Goal: Task Accomplishment & Management: Complete application form

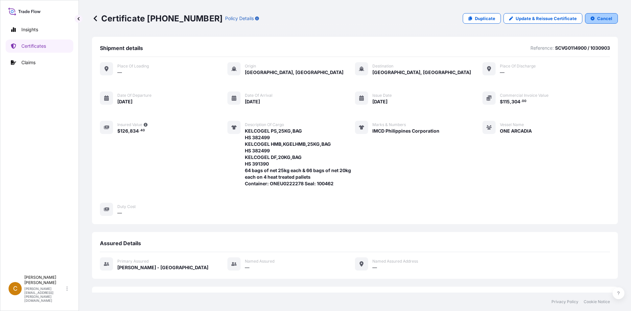
click at [599, 19] on p "Cancel" at bounding box center [604, 18] width 15 height 7
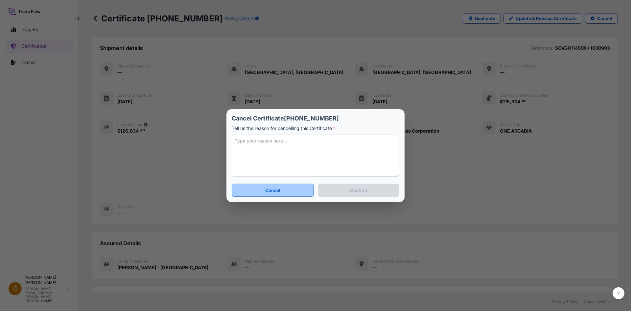
click at [292, 191] on button "Cancel" at bounding box center [273, 189] width 82 height 13
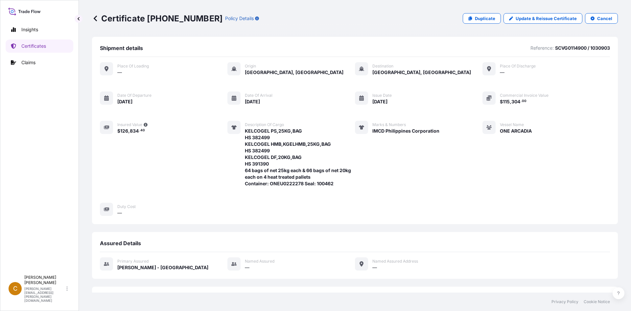
click at [95, 22] on link at bounding box center [95, 18] width 7 height 11
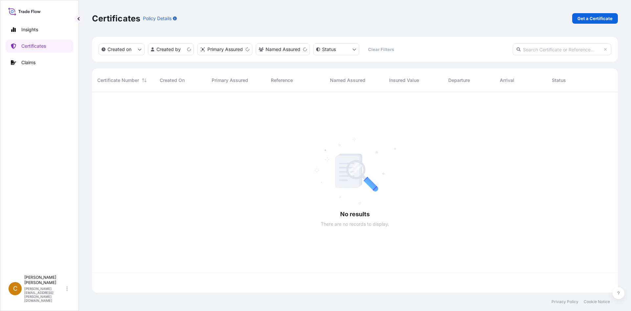
scroll to position [199, 521]
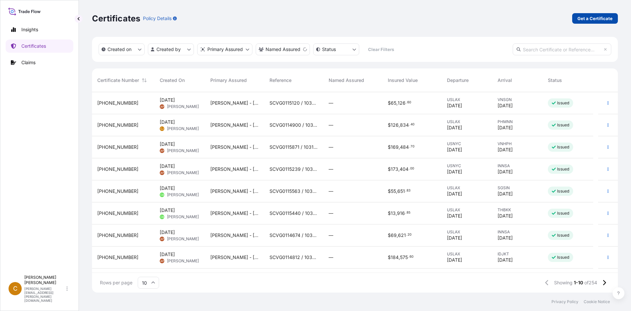
click at [595, 17] on p "Get a Certificate" at bounding box center [595, 18] width 35 height 7
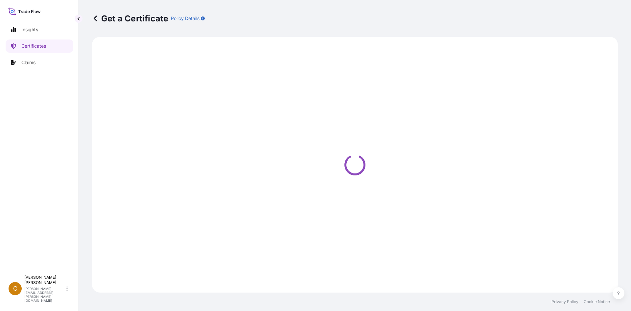
select select "Sea"
